Goal: Transaction & Acquisition: Purchase product/service

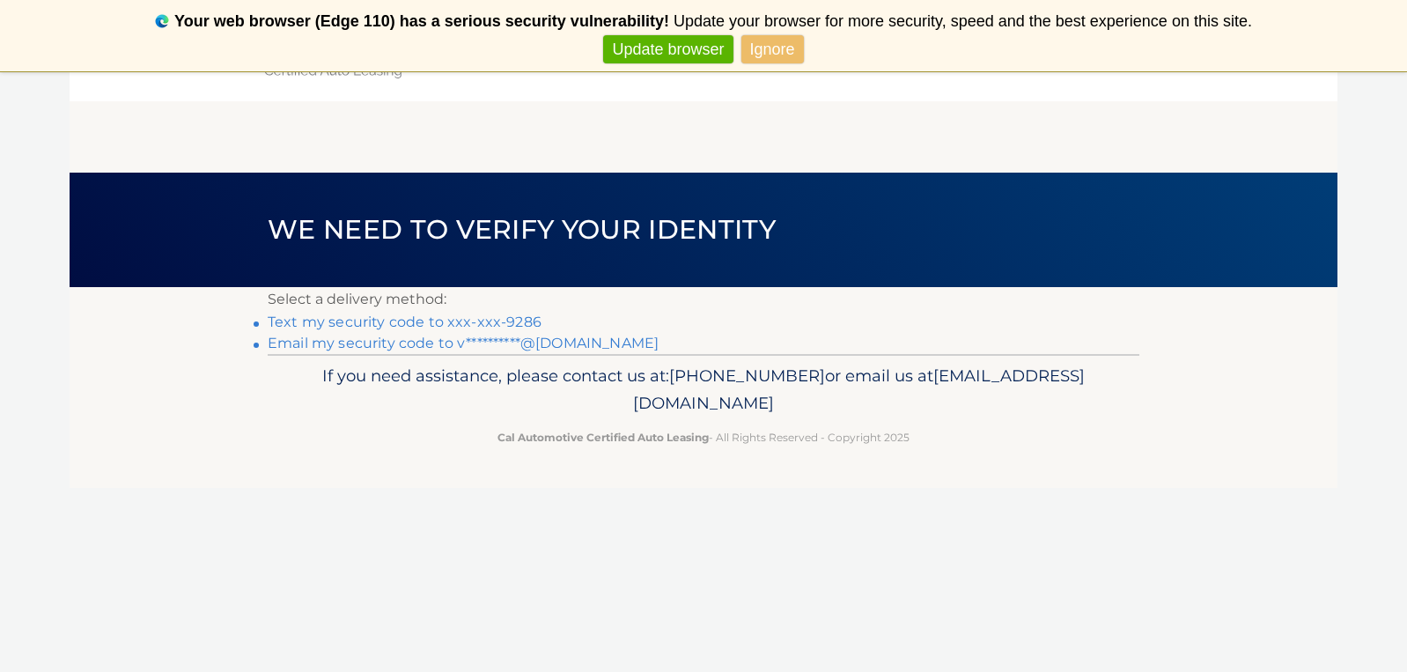
click at [460, 320] on link "Text my security code to xxx-xxx-9286" at bounding box center [405, 321] width 274 height 17
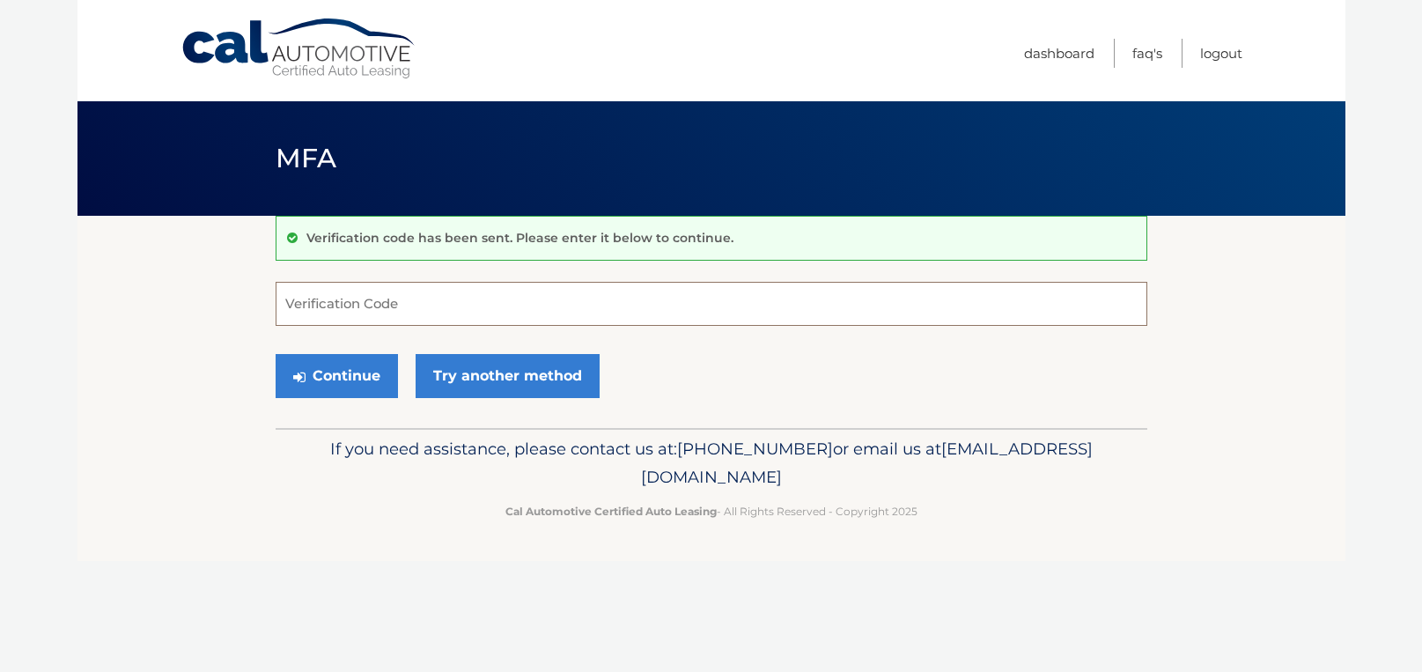
click at [463, 314] on input "Verification Code" at bounding box center [712, 304] width 872 height 44
type input "056085"
click at [360, 380] on button "Continue" at bounding box center [337, 376] width 122 height 44
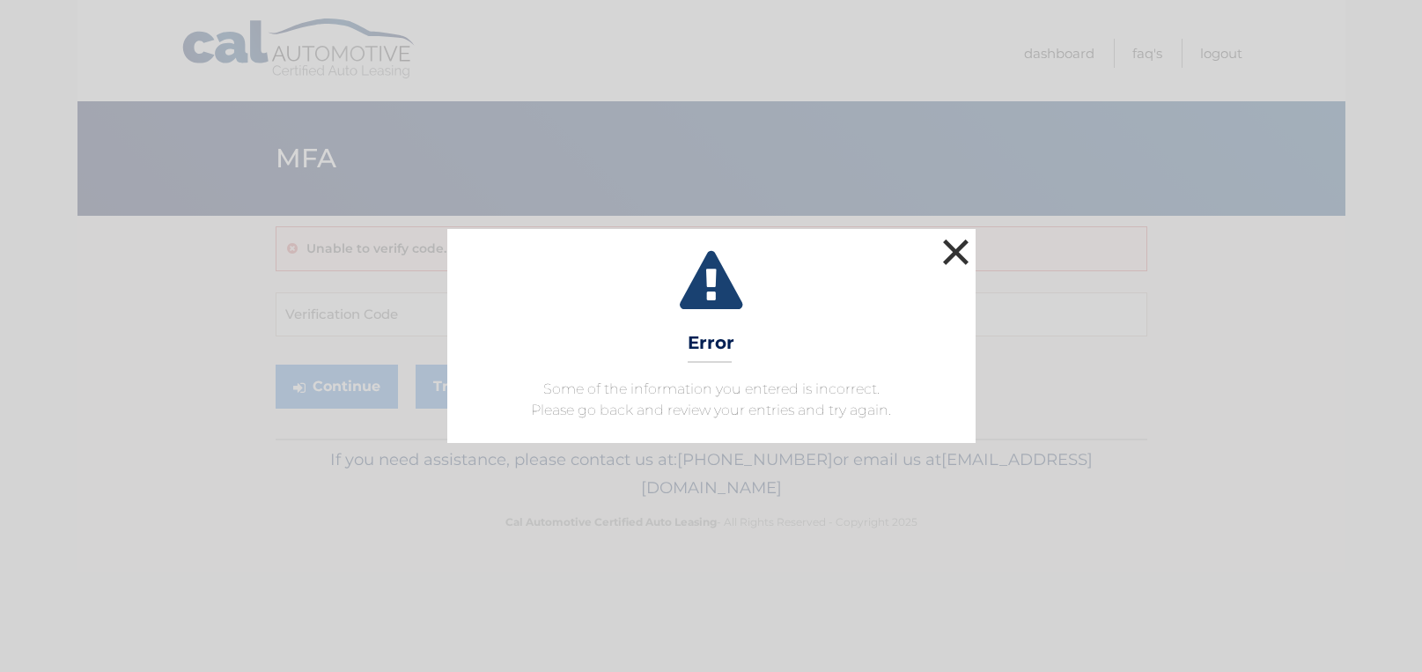
click at [966, 251] on button "×" at bounding box center [956, 251] width 35 height 35
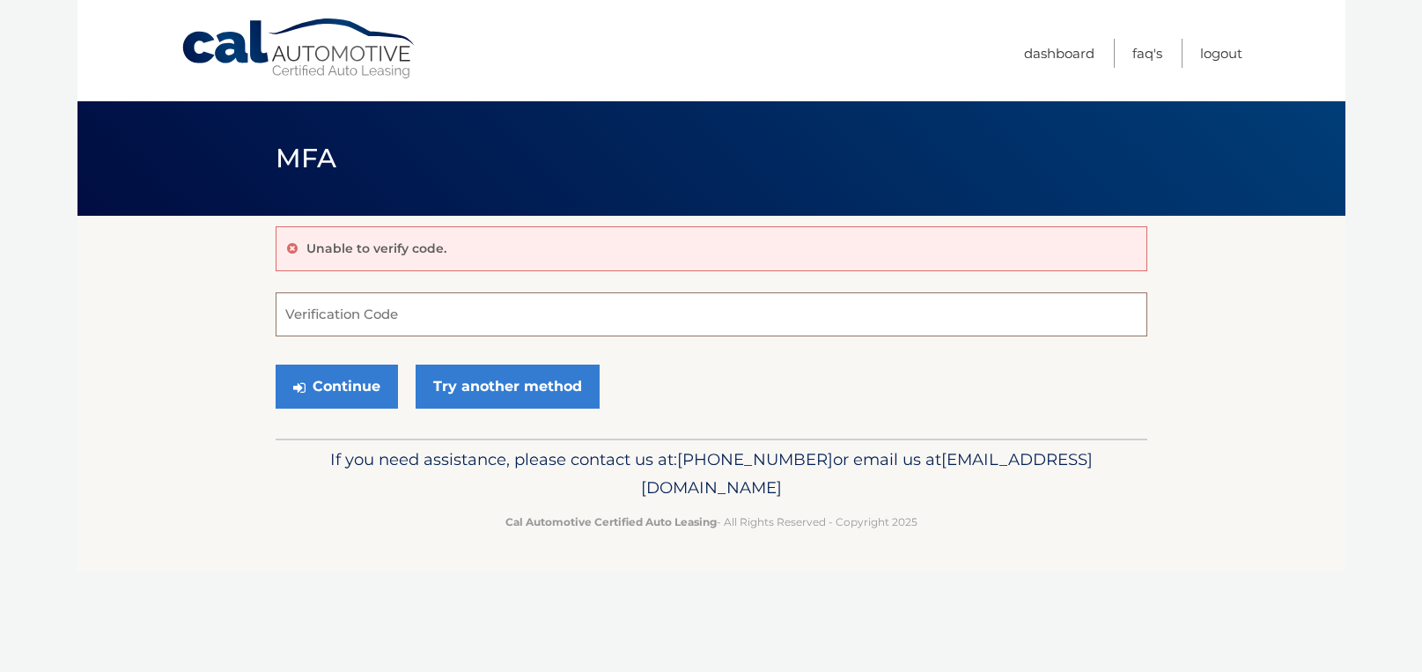
click at [416, 312] on input "Verification Code" at bounding box center [712, 314] width 872 height 44
type input "356085"
click at [333, 387] on button "Continue" at bounding box center [337, 387] width 122 height 44
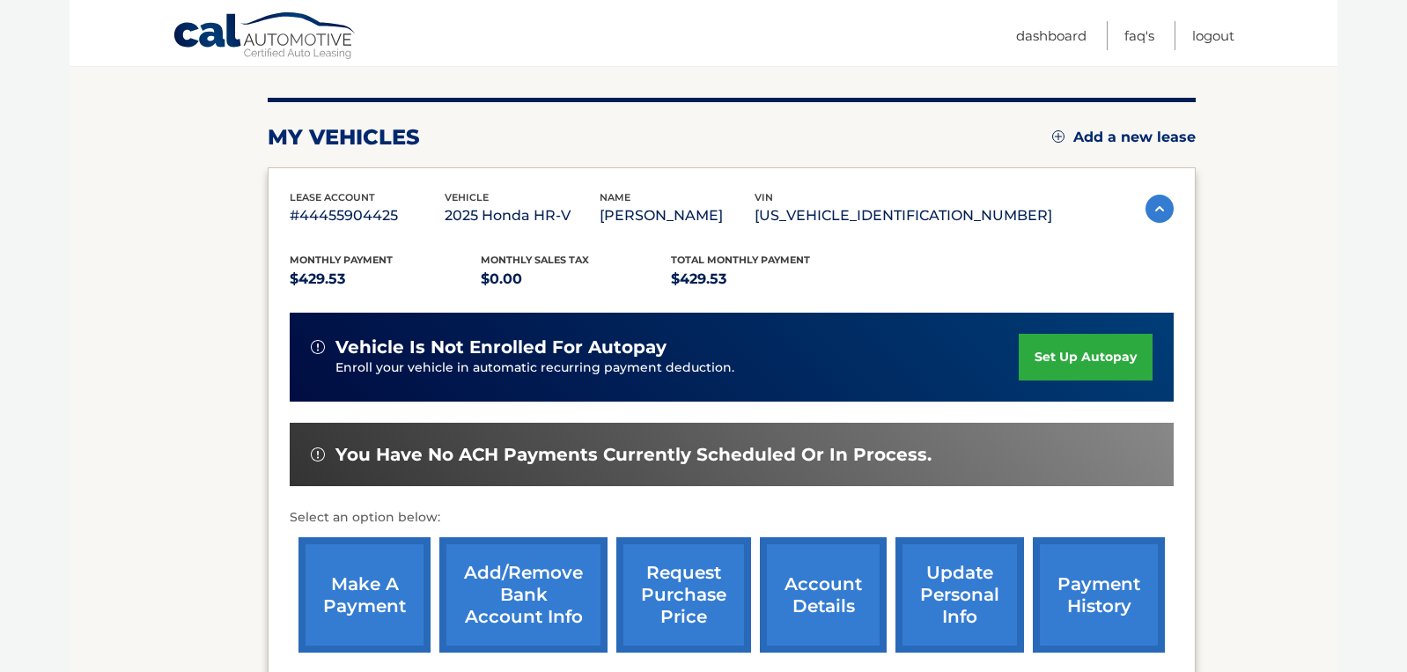
scroll to position [201, 0]
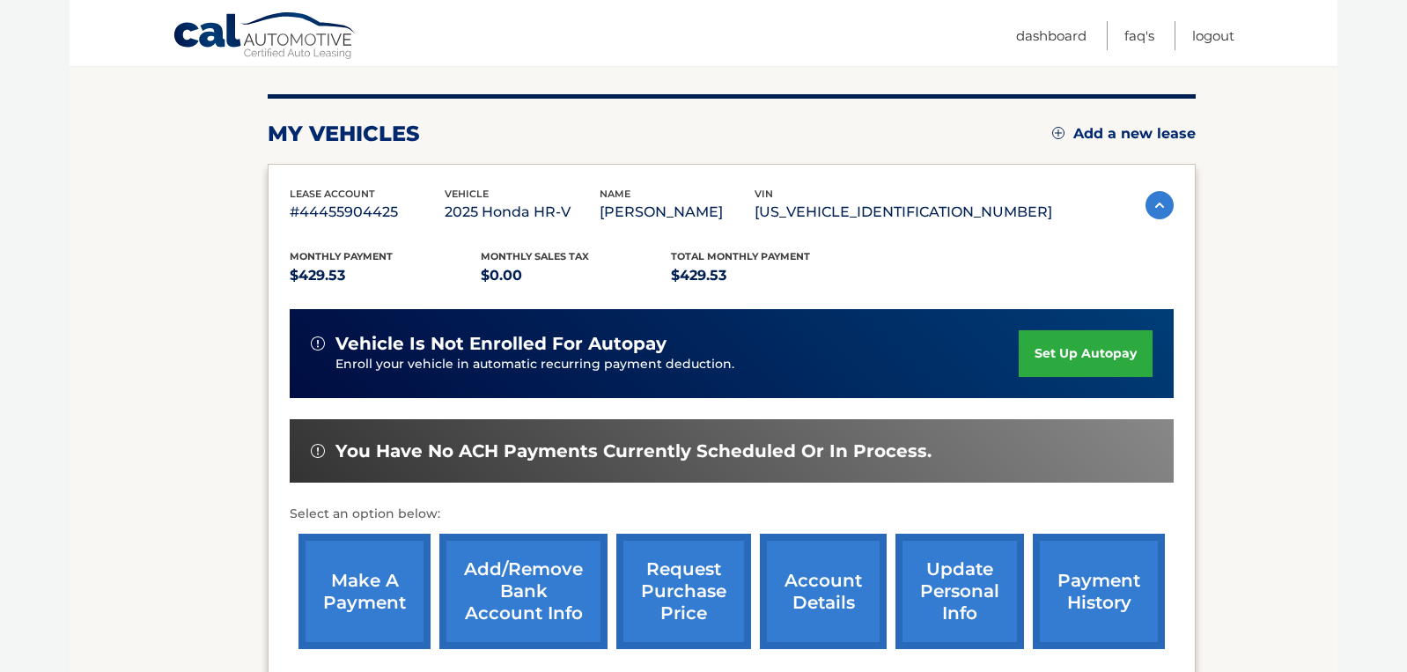
click at [344, 600] on link "make a payment" at bounding box center [364, 591] width 132 height 115
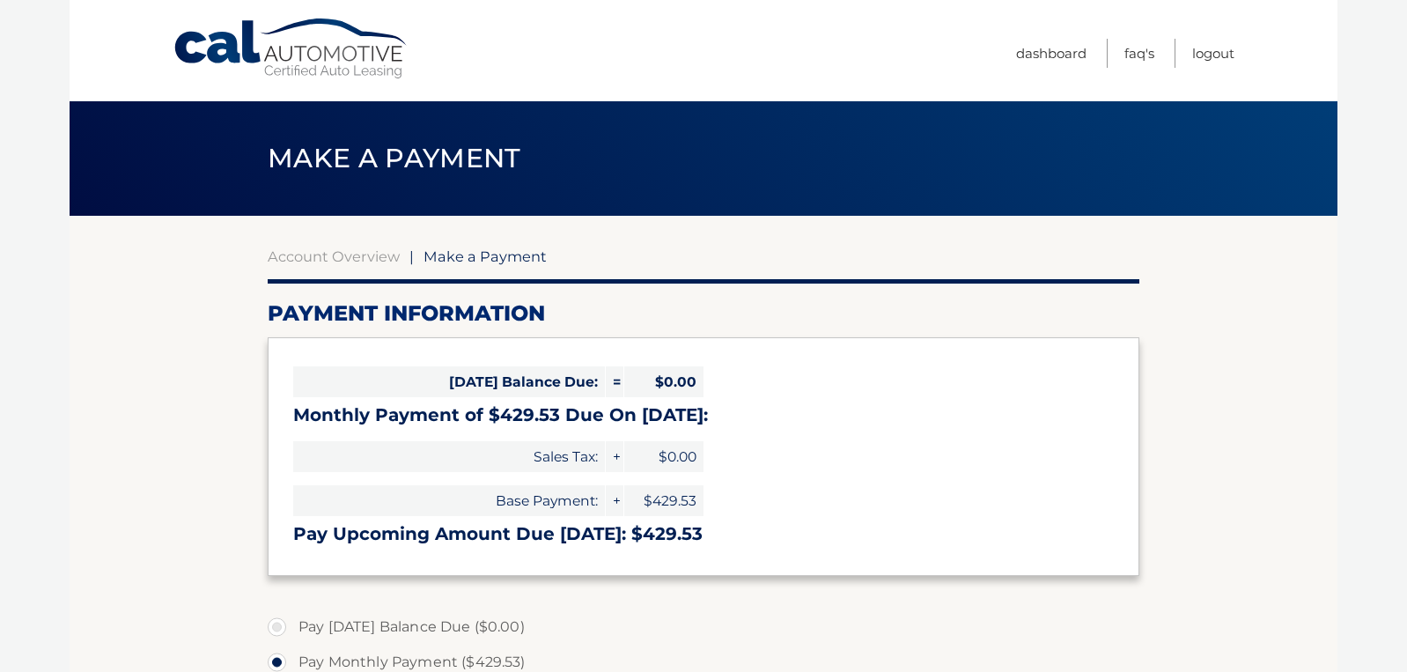
select select "ZWFiN2VhZjAtYjM4ZC00ZWQ4LTg4YWUtNGI3NWFjNGMzNmU2"
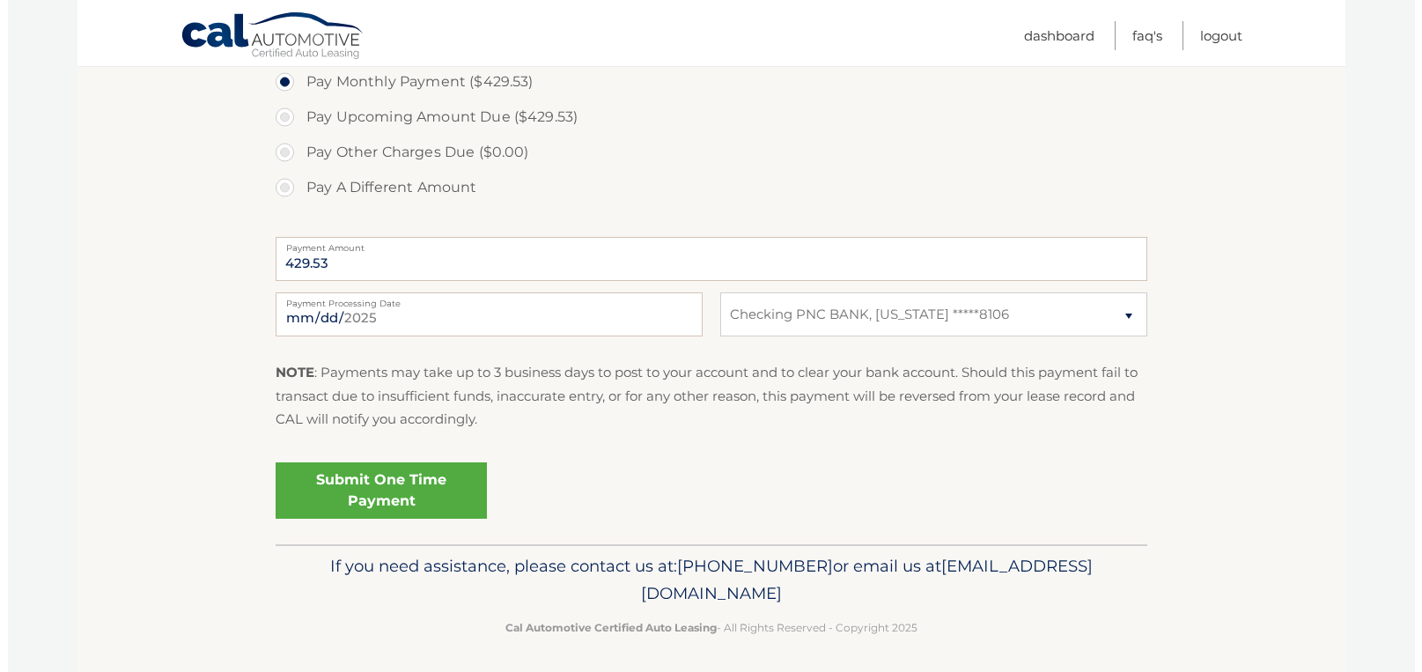
scroll to position [586, 0]
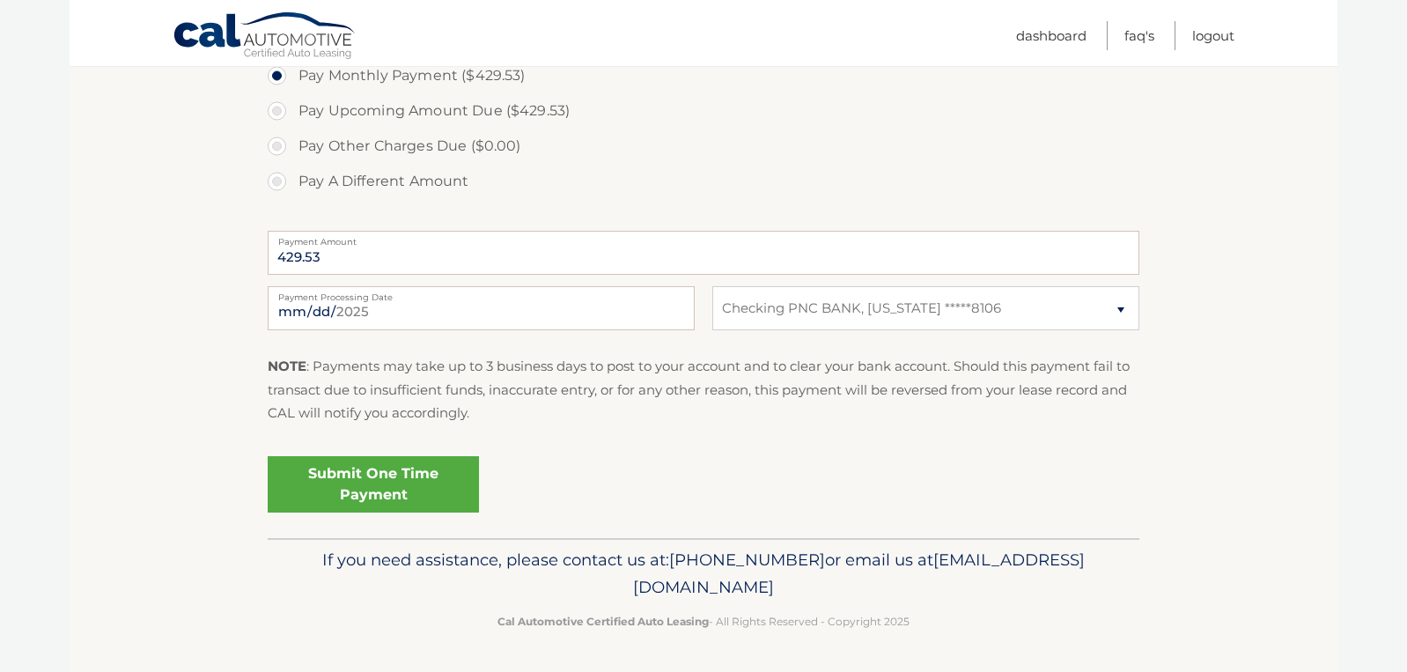
click at [427, 497] on link "Submit One Time Payment" at bounding box center [373, 484] width 211 height 56
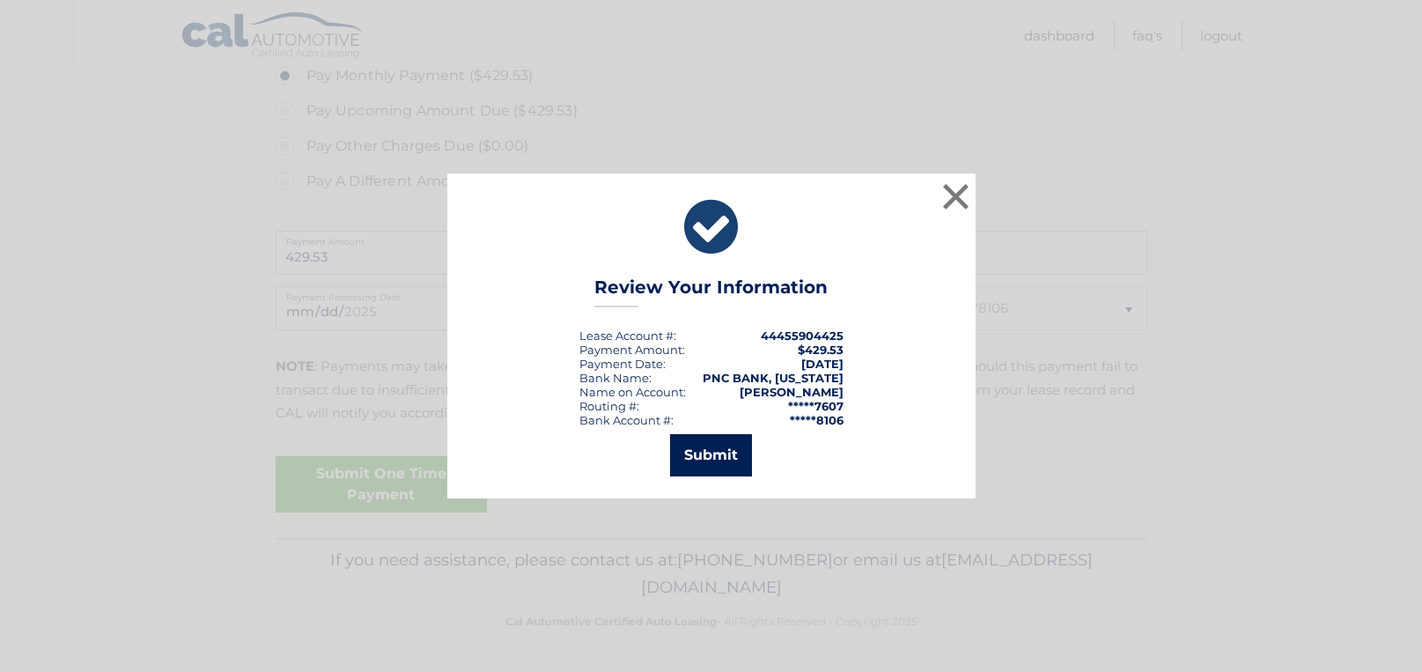
click at [723, 444] on button "Submit" at bounding box center [711, 455] width 82 height 42
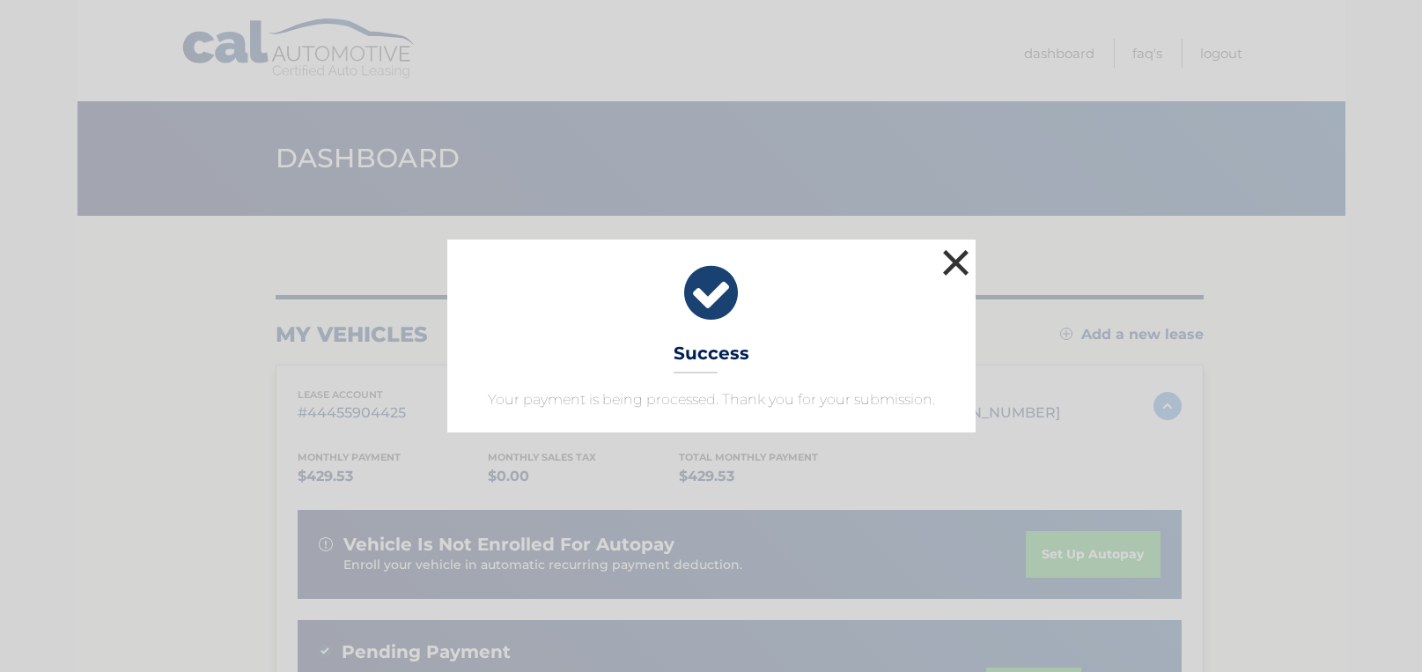
click at [958, 257] on button "×" at bounding box center [956, 262] width 35 height 35
